Goal: Contribute content: Add original content to the website for others to see

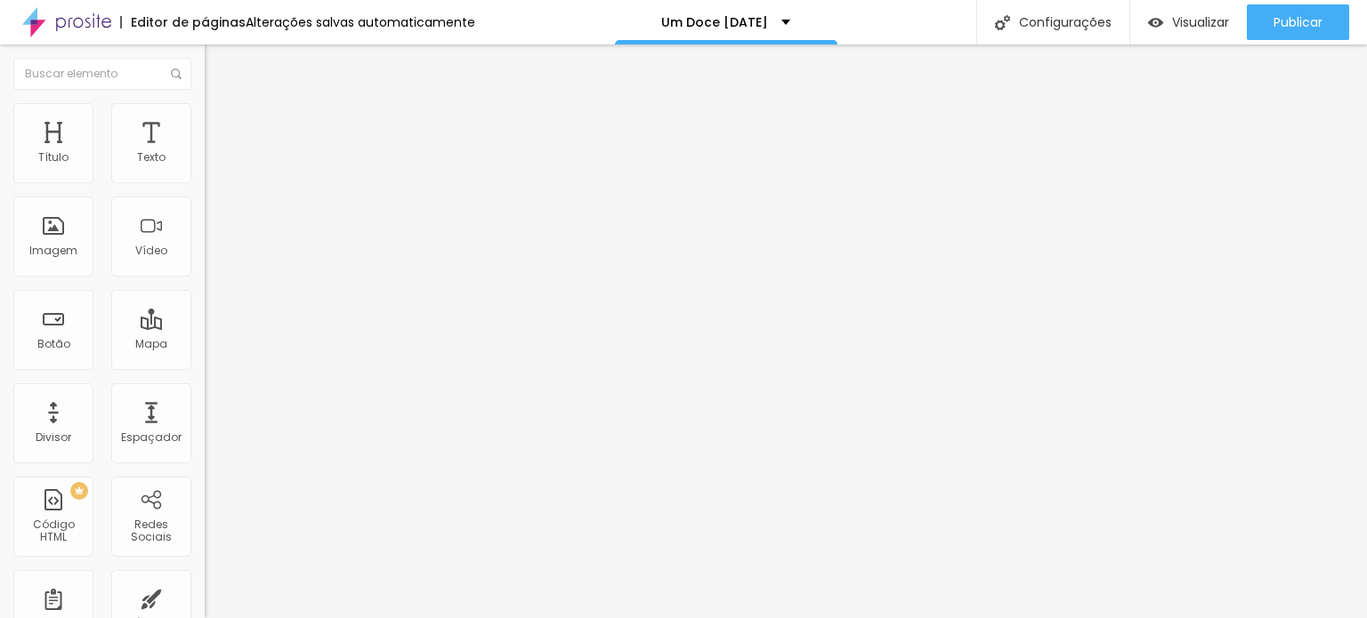
click at [205, 153] on span "Trocar imagem" at bounding box center [253, 145] width 97 height 15
drag, startPoint x: 1022, startPoint y: 126, endPoint x: 1035, endPoint y: 116, distance: 16.4
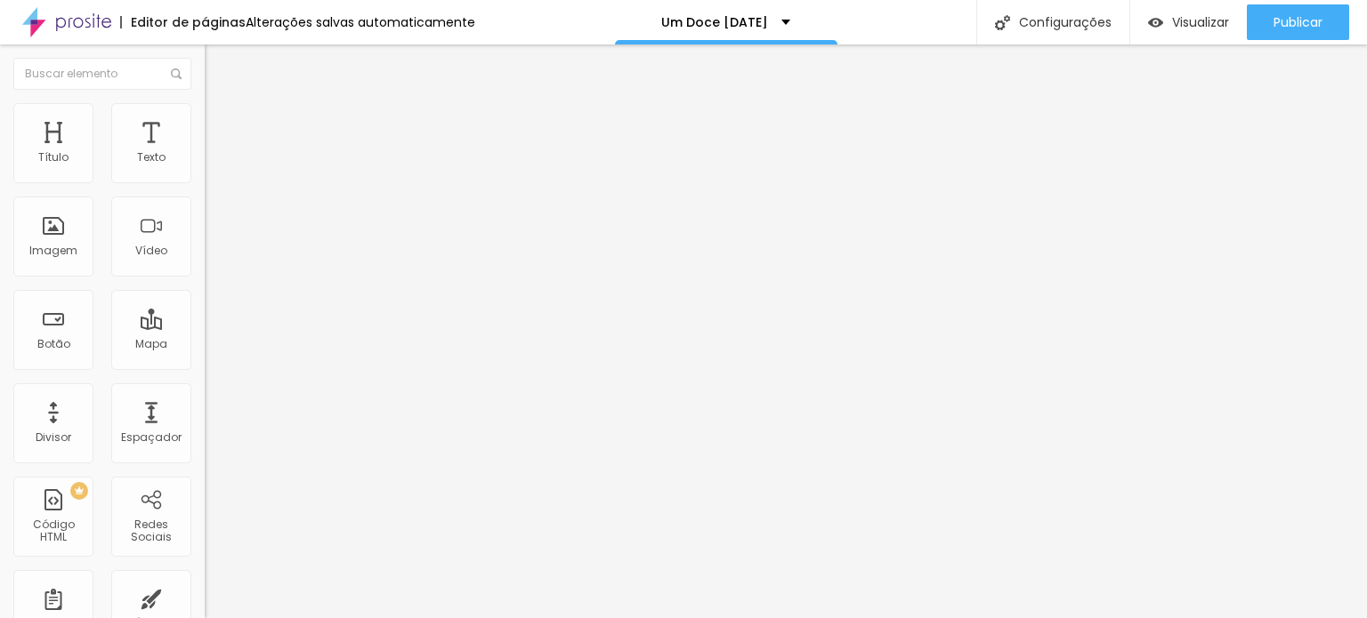
click at [205, 153] on span "Trocar imagem" at bounding box center [253, 145] width 97 height 15
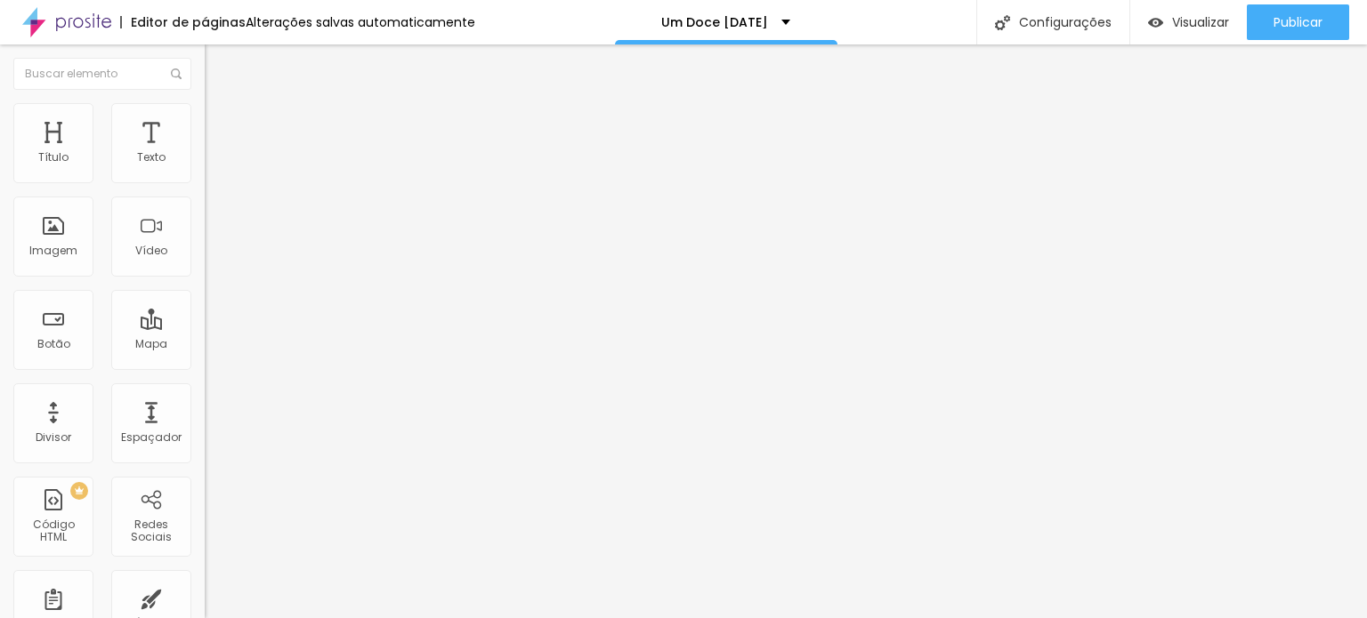
click at [118, 163] on div "Texto" at bounding box center [151, 143] width 80 height 80
click at [166, 159] on div "Texto" at bounding box center [151, 143] width 80 height 80
click at [137, 152] on div "Texto" at bounding box center [151, 157] width 28 height 12
click at [205, 153] on span "Trocar imagem" at bounding box center [253, 145] width 97 height 15
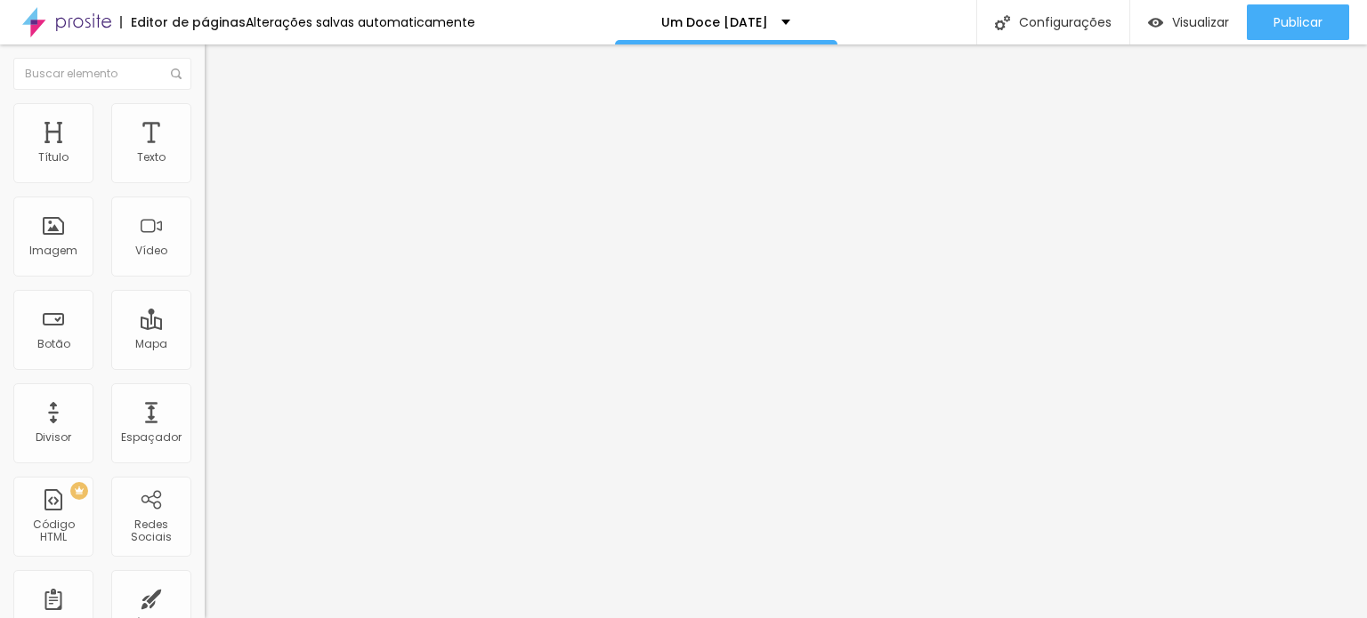
click at [205, 153] on span "Trocar imagem" at bounding box center [253, 145] width 97 height 15
